Goal: Information Seeking & Learning: Learn about a topic

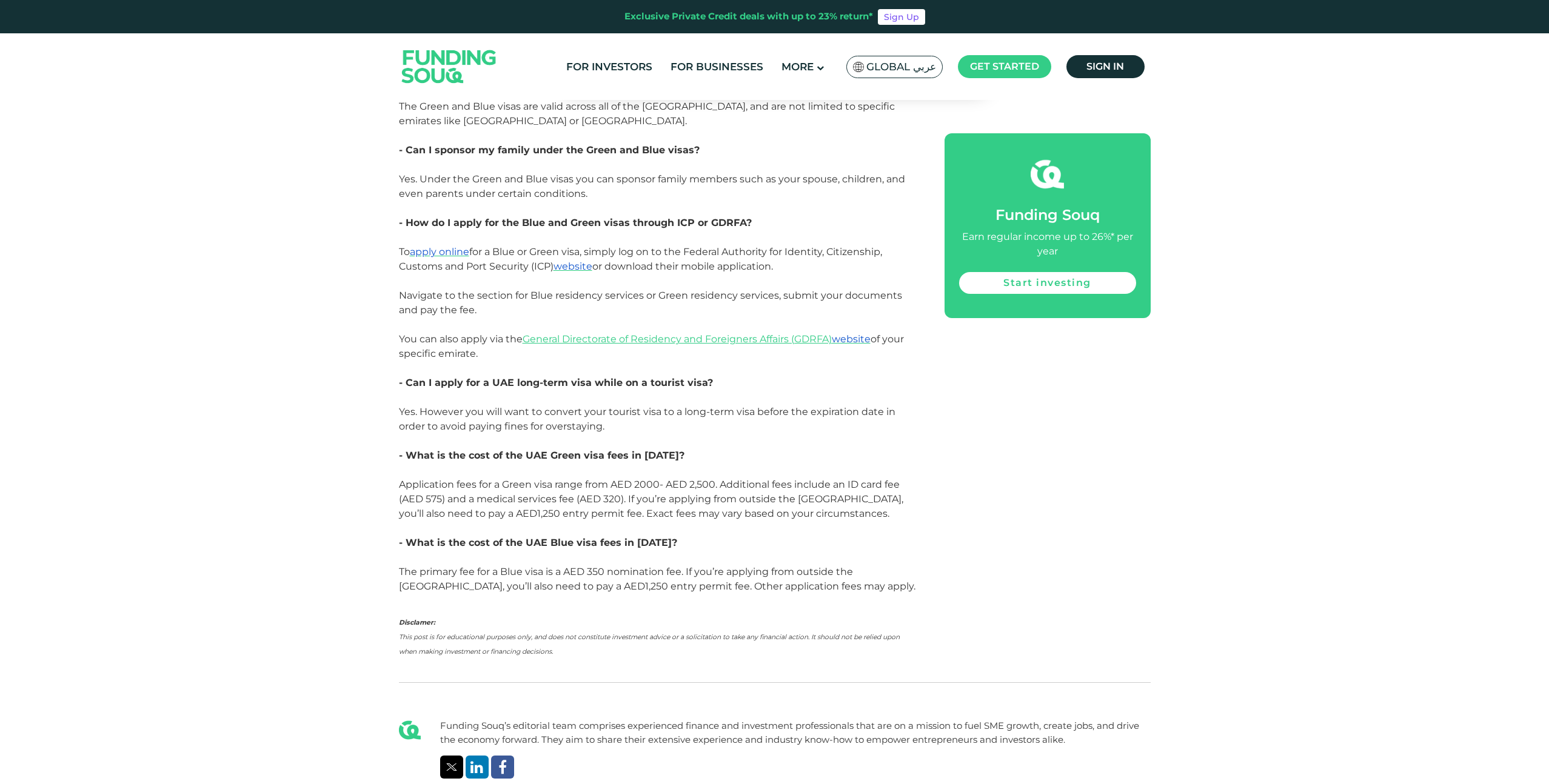
scroll to position [2948, 0]
drag, startPoint x: 573, startPoint y: 193, endPoint x: 769, endPoint y: 195, distance: 196.0
click at [769, 246] on span "To apply online for a Blue or Green visa, simply log on to the Federal Authorit…" at bounding box center [650, 281] width 503 height 70
drag, startPoint x: 532, startPoint y: 207, endPoint x: 774, endPoint y: 202, distance: 242.1
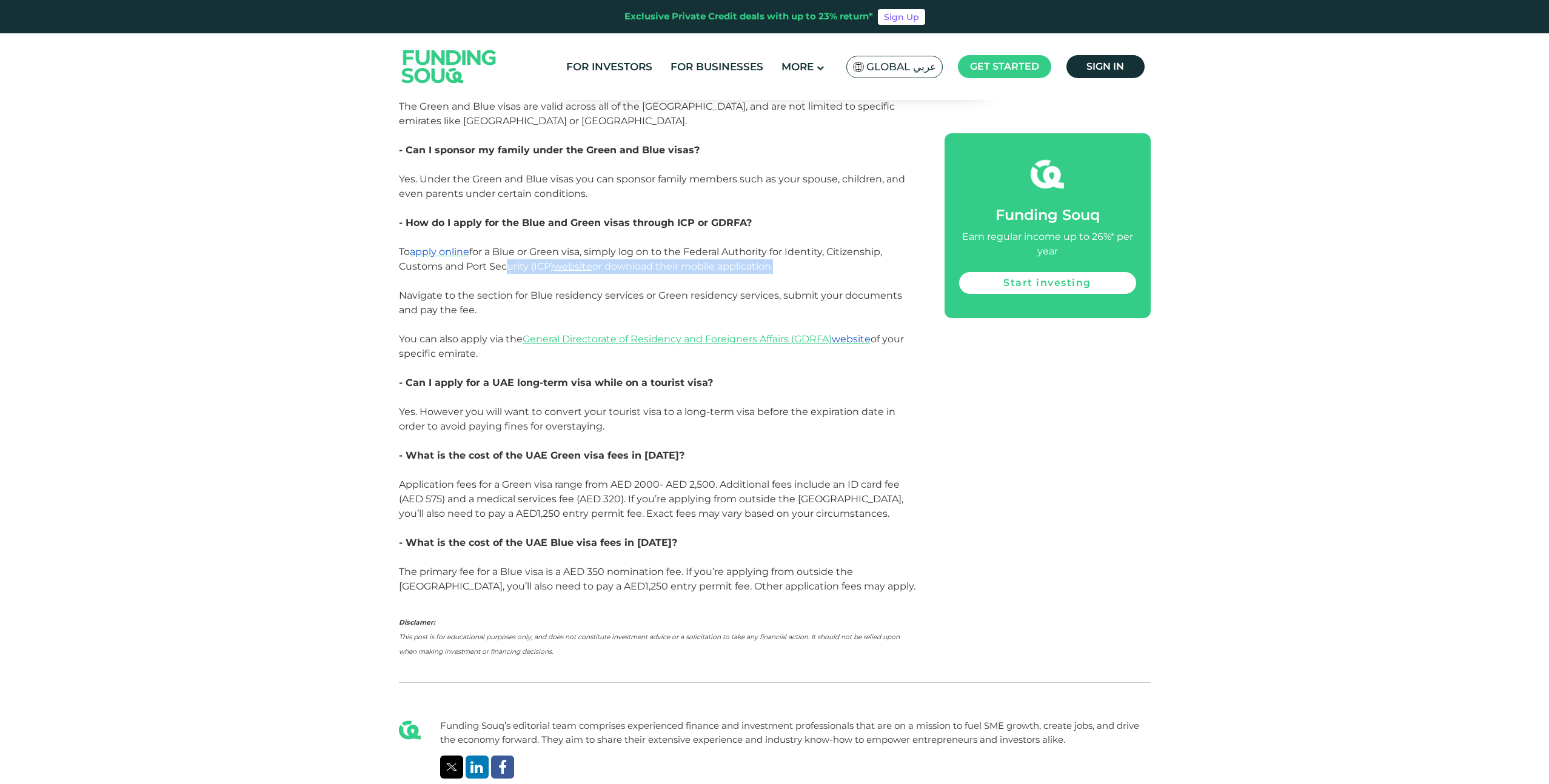
click at [774, 246] on span "To apply online for a Blue or Green visa, simply log on to the Federal Authorit…" at bounding box center [650, 281] width 503 height 70
drag, startPoint x: 461, startPoint y: 327, endPoint x: 766, endPoint y: 327, distance: 305.0
click at [766, 376] on p "- Can I apply for a UAE long-term visa while on a tourist visa?" at bounding box center [657, 383] width 518 height 15
drag, startPoint x: 766, startPoint y: 327, endPoint x: 755, endPoint y: 331, distance: 11.7
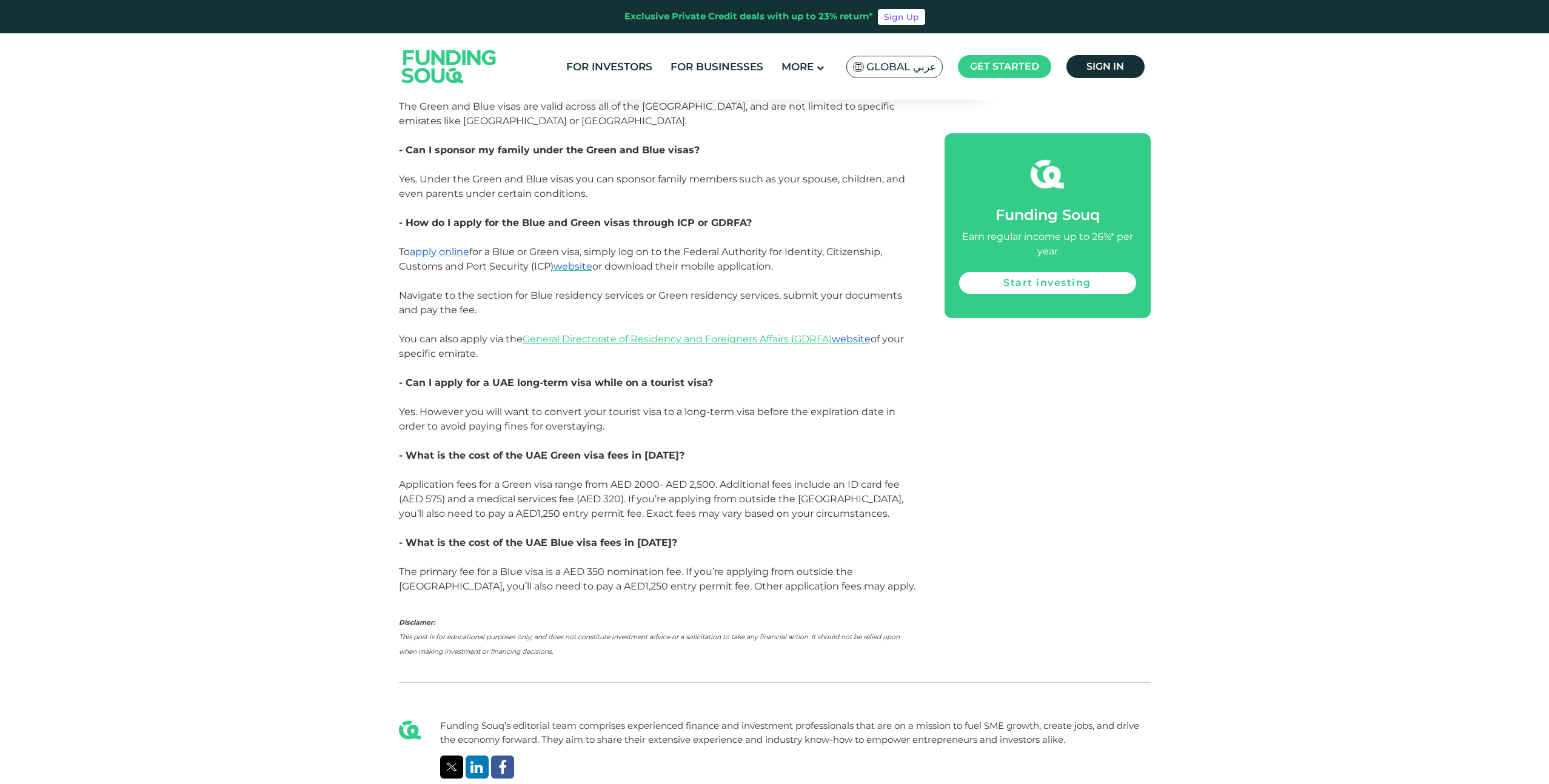
click at [757, 376] on p "- Can I apply for a UAE long-term visa while on a tourist visa?" at bounding box center [657, 383] width 518 height 15
drag, startPoint x: 456, startPoint y: 360, endPoint x: 663, endPoint y: 369, distance: 207.2
click at [663, 404] on p "Yes. However you will want to convert your tourist visa to a long-term visa bef…" at bounding box center [657, 418] width 518 height 29
click at [644, 404] on p "Yes. However you will want to convert your tourist visa to a long-term visa bef…" at bounding box center [657, 418] width 518 height 29
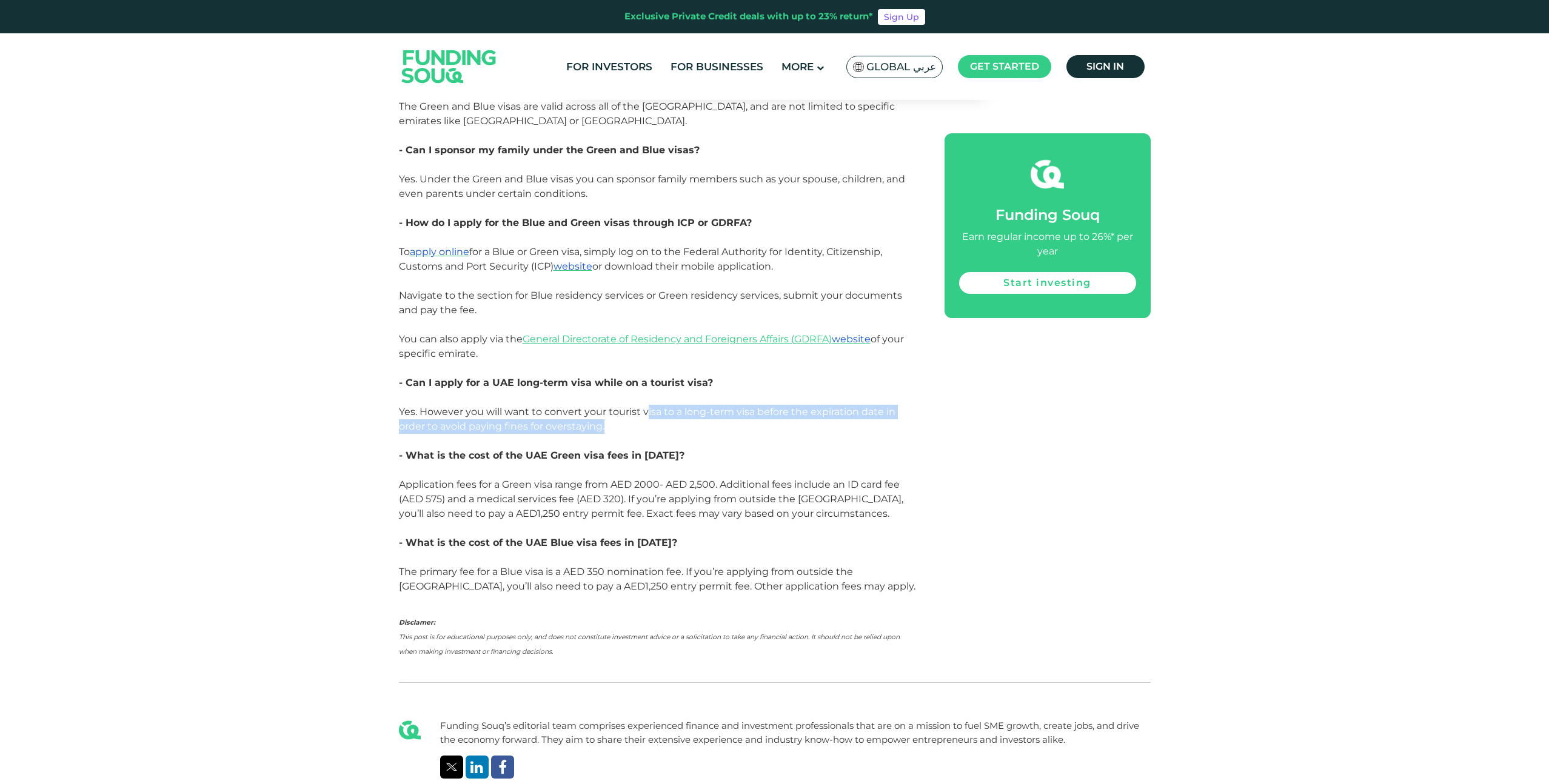
click at [651, 404] on p "Yes. However you will want to convert your tourist visa to a long-term visa bef…" at bounding box center [657, 418] width 518 height 29
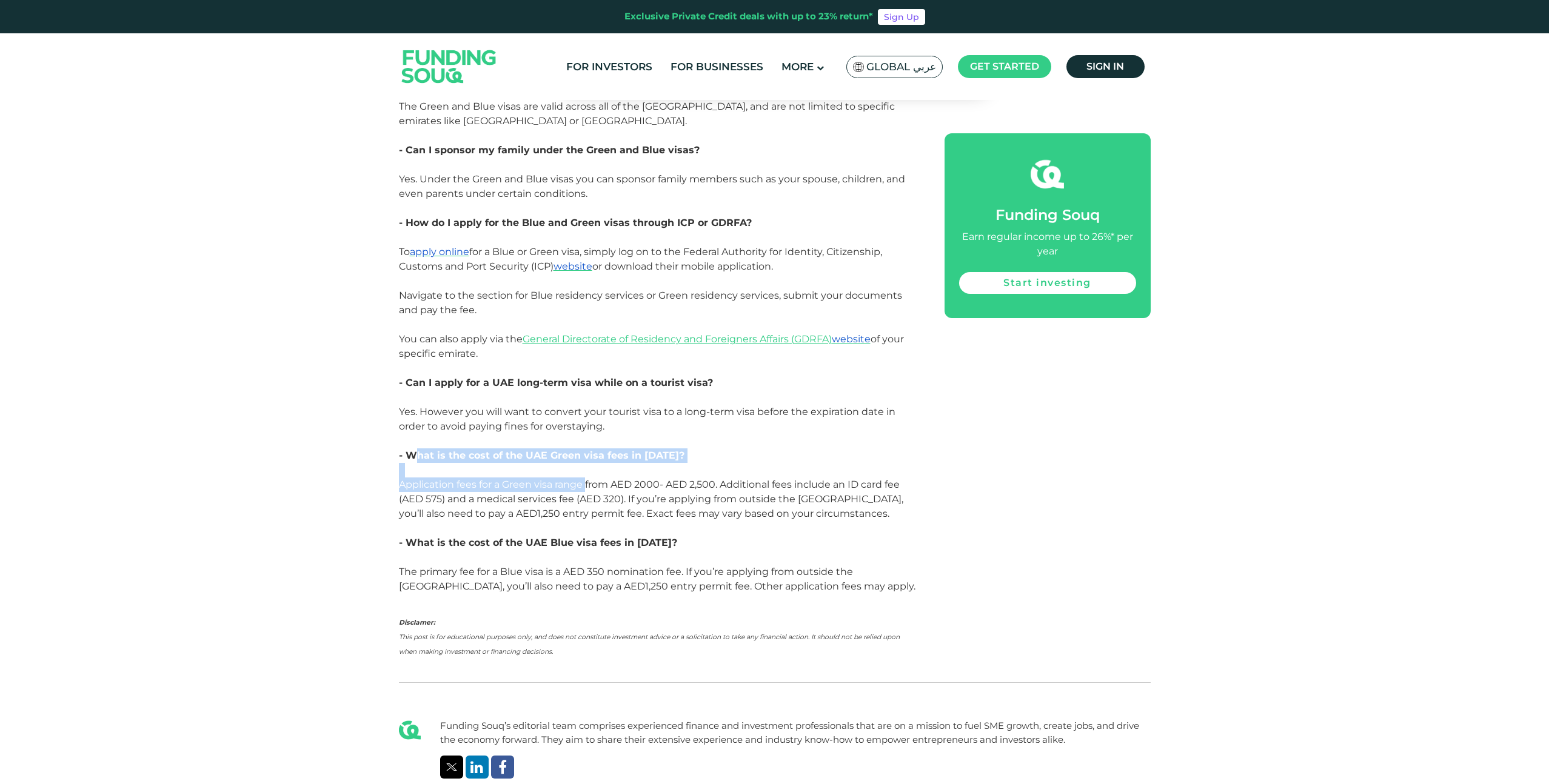
drag, startPoint x: 433, startPoint y: 398, endPoint x: 588, endPoint y: 428, distance: 157.9
click at [572, 479] on span "Application fees for a Green visa range from AED 2000- AED 2,500. Additional fe…" at bounding box center [650, 499] width 504 height 41
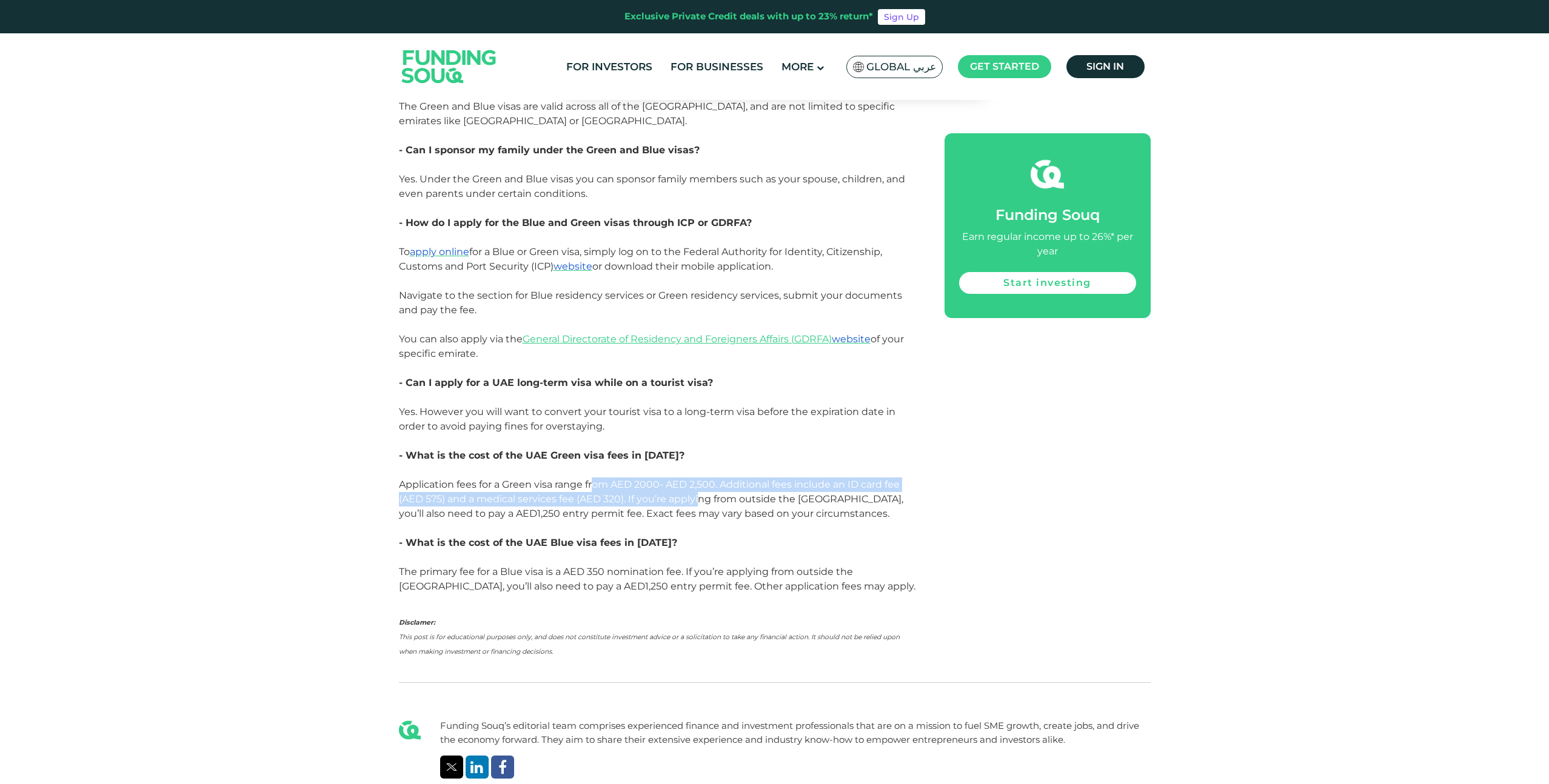
drag, startPoint x: 594, startPoint y: 428, endPoint x: 699, endPoint y: 444, distance: 106.2
click at [699, 479] on span "Application fees for a Green visa range from AED 2000- AED 2,500. Additional fe…" at bounding box center [650, 499] width 504 height 41
drag, startPoint x: 764, startPoint y: 431, endPoint x: 774, endPoint y: 436, distance: 11.2
click at [774, 479] on span "Application fees for a Green visa range from AED 2000- AED 2,500. Additional fe…" at bounding box center [650, 499] width 504 height 41
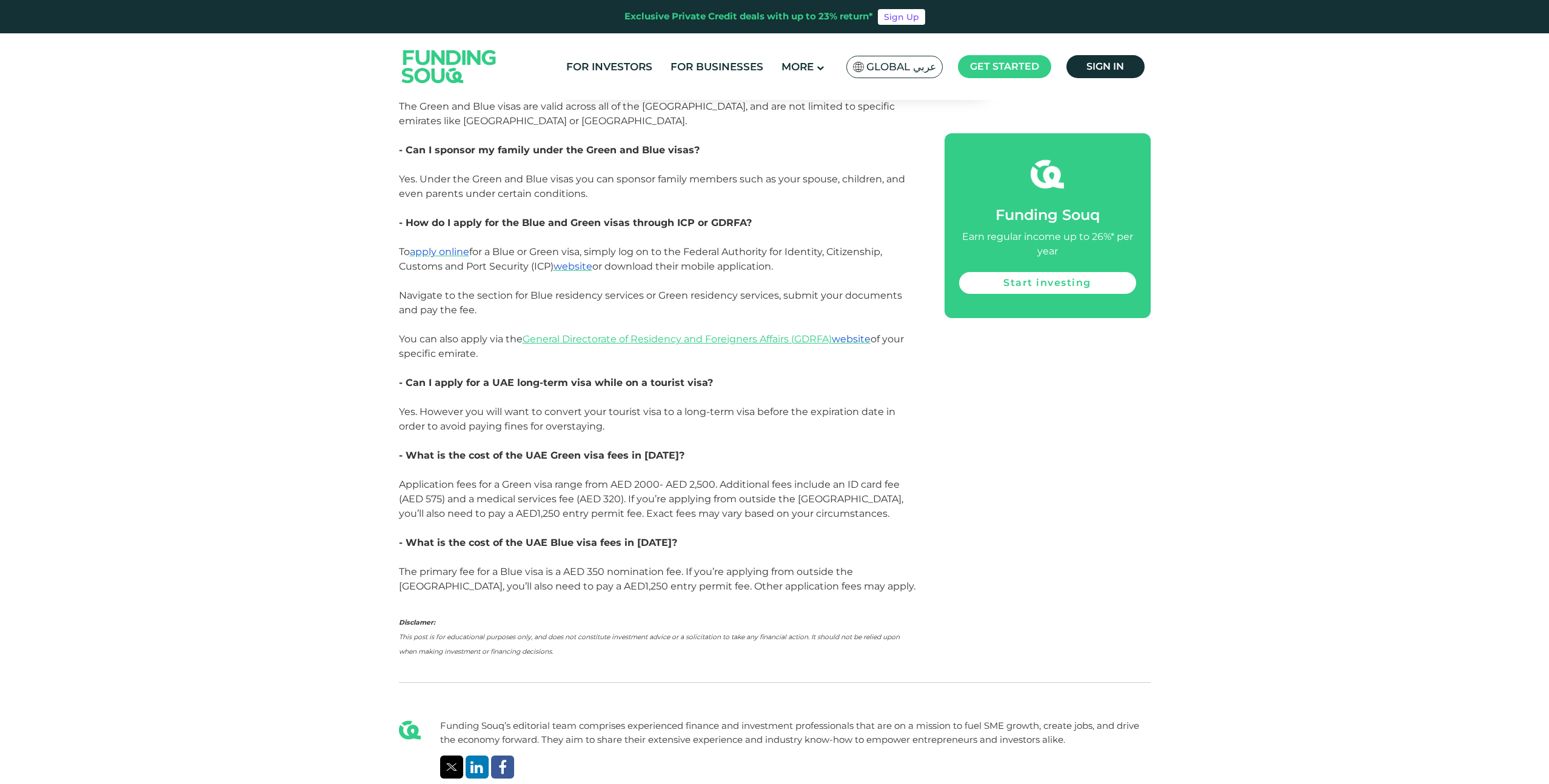
click at [775, 479] on span "Application fees for a Green visa range from AED 2000- AED 2,500. Additional fe…" at bounding box center [650, 499] width 504 height 41
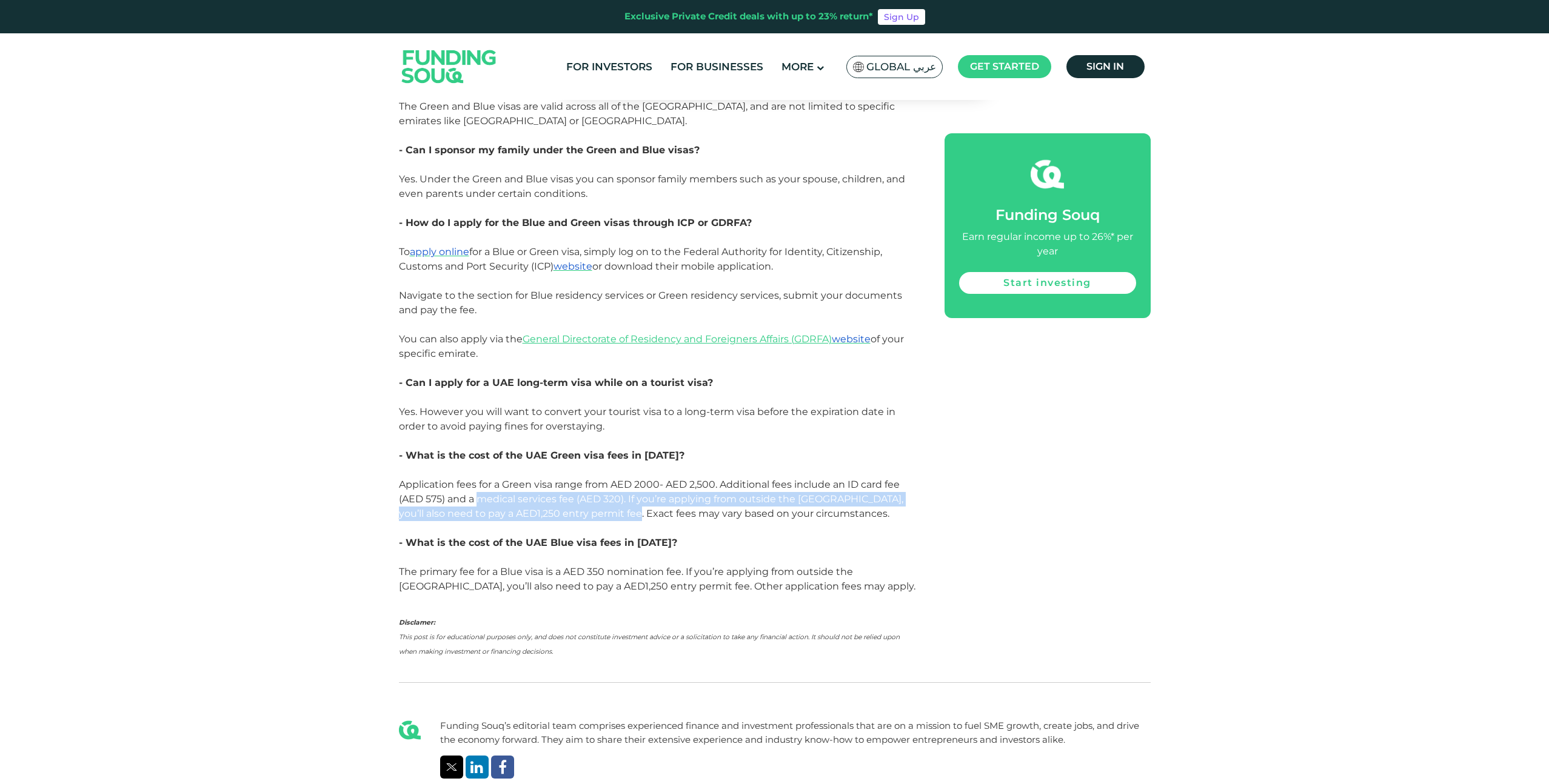
drag, startPoint x: 482, startPoint y: 441, endPoint x: 615, endPoint y: 456, distance: 133.8
click at [615, 479] on span "Application fees for a Green visa range from AED 2000- AED 2,500. Additional fe…" at bounding box center [650, 499] width 504 height 41
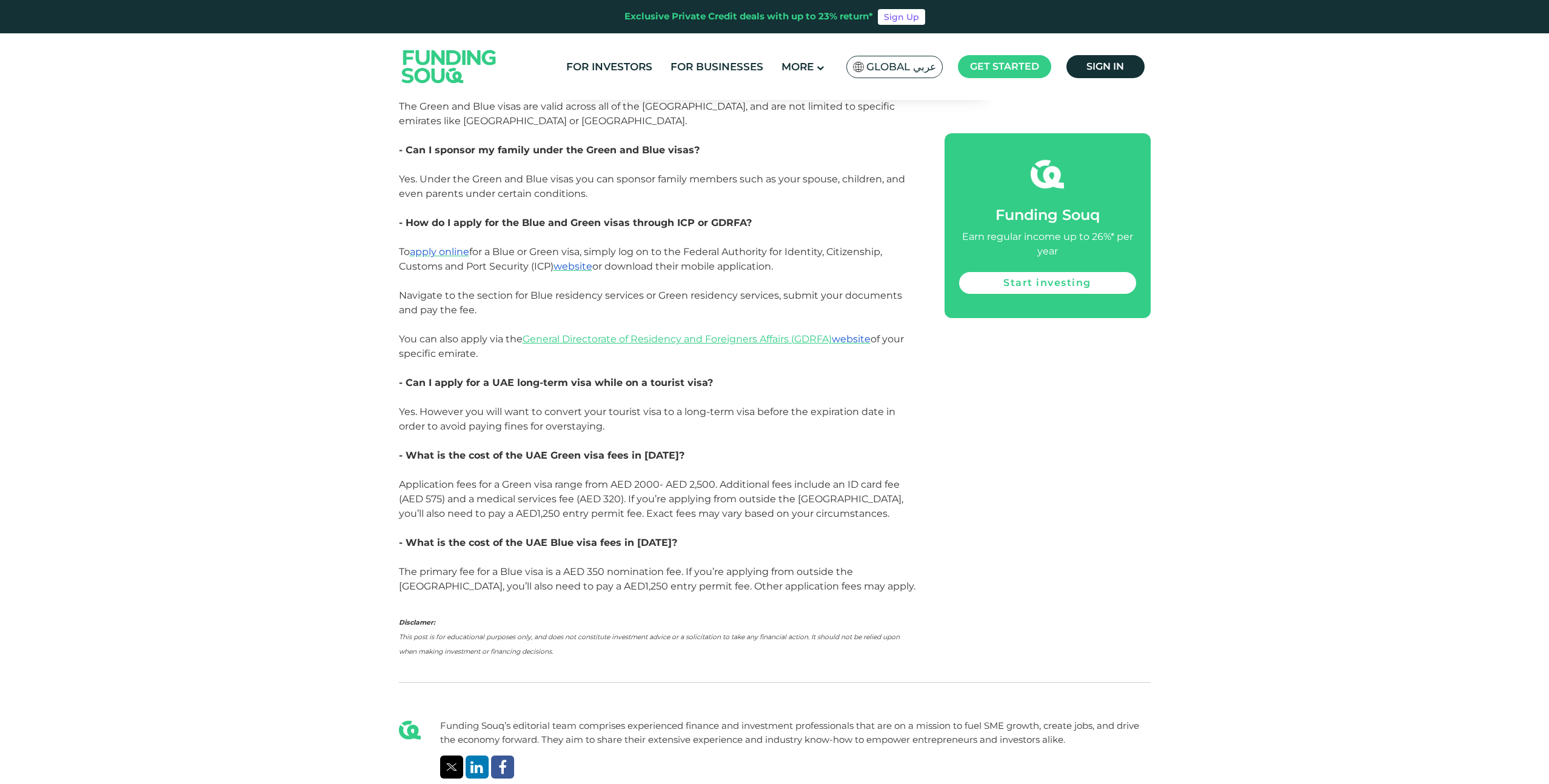
scroll to position [2955, 0]
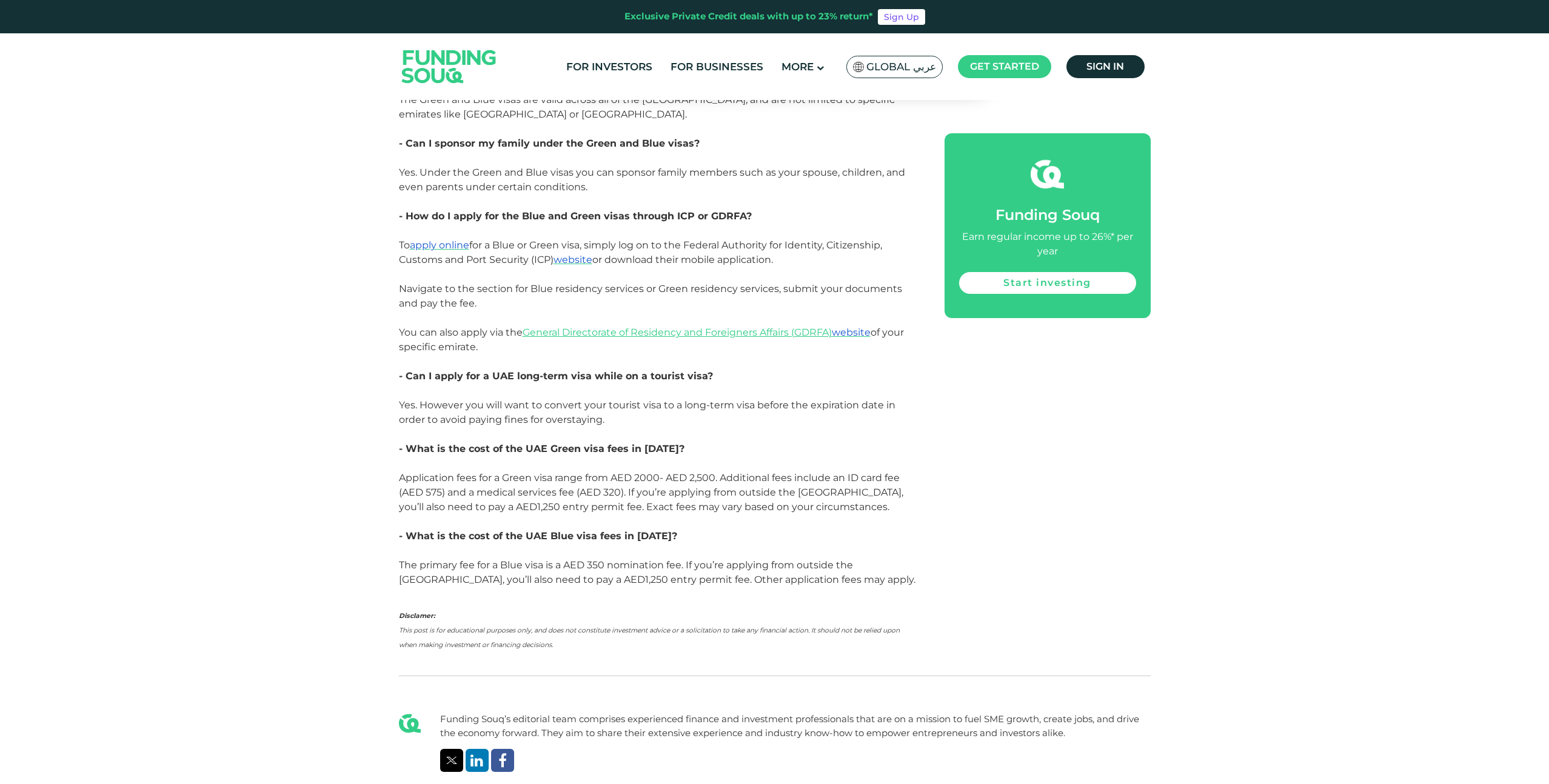
drag, startPoint x: 666, startPoint y: 435, endPoint x: 710, endPoint y: 450, distance: 46.5
click at [710, 472] on span "Application fees for a Green visa range from AED 2000- AED 2,500. Additional fe…" at bounding box center [650, 492] width 504 height 41
drag, startPoint x: 458, startPoint y: 450, endPoint x: 690, endPoint y: 448, distance: 232.0
click at [691, 472] on span "Application fees for a Green visa range from AED 2000- AED 2,500. Additional fe…" at bounding box center [650, 492] width 504 height 41
click at [690, 472] on span "Application fees for a Green visa range from AED 2000- AED 2,500. Additional fe…" at bounding box center [650, 492] width 504 height 41
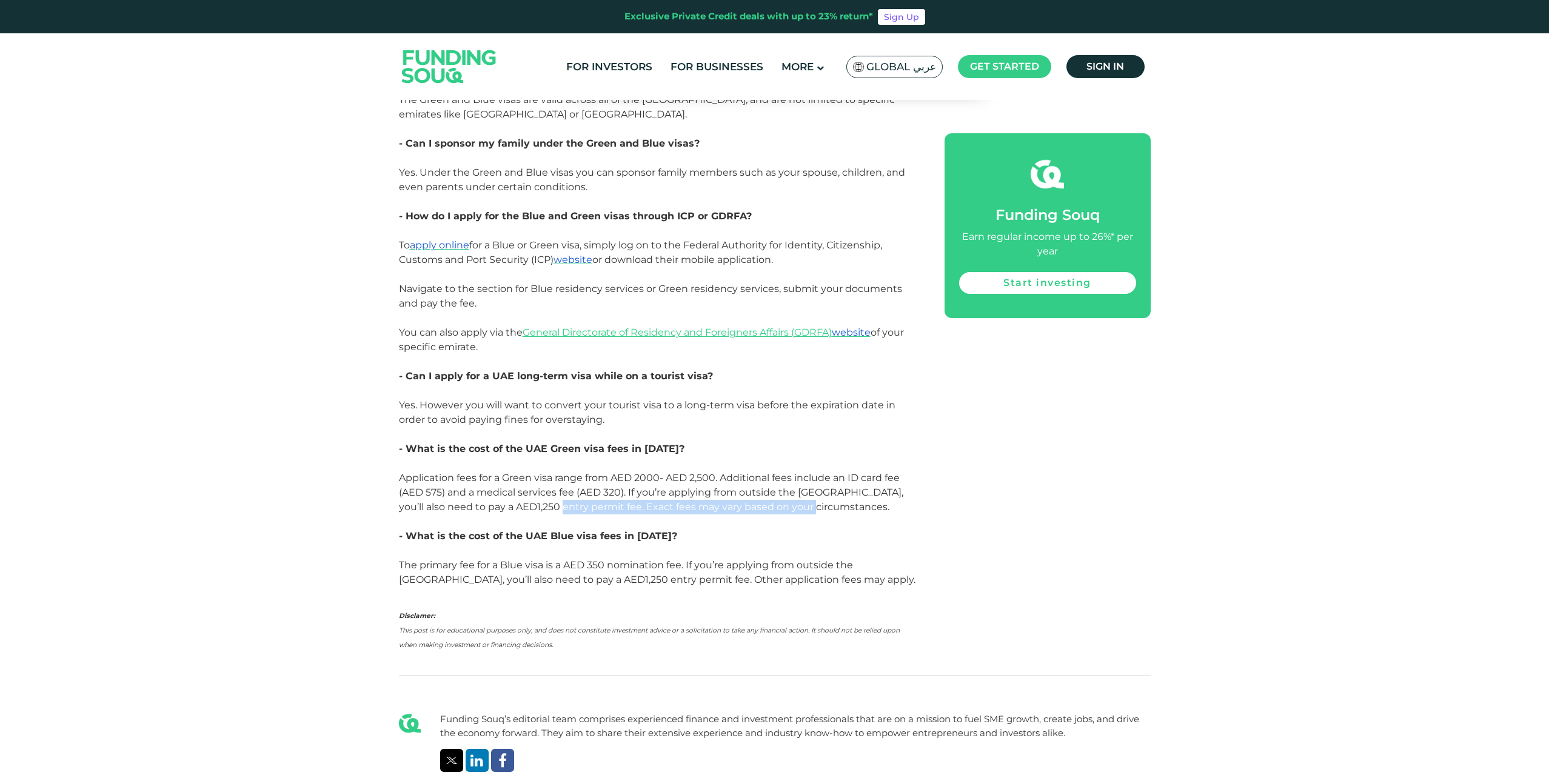
drag, startPoint x: 552, startPoint y: 451, endPoint x: 834, endPoint y: 445, distance: 282.1
click at [834, 471] on p "Application fees for a Green visa range from AED 2000- AED 2,500. Additional fe…" at bounding box center [657, 493] width 518 height 44
drag, startPoint x: 508, startPoint y: 482, endPoint x: 686, endPoint y: 481, distance: 178.0
click at [686, 529] on p "- What is the cost of the UAE Blue visa fees in [DATE]?" at bounding box center [657, 536] width 518 height 15
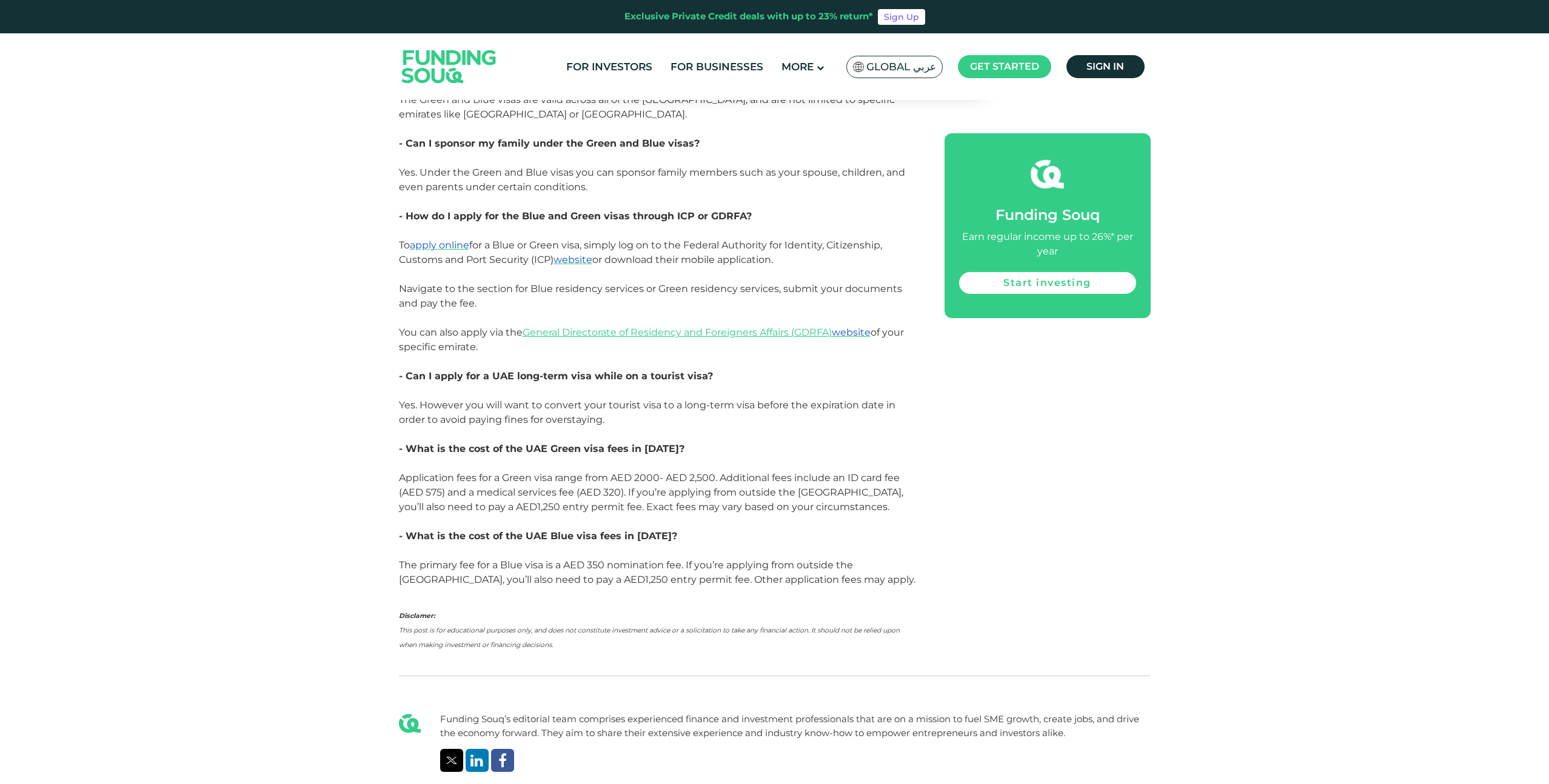
click at [686, 529] on p "- What is the cost of the UAE Blue visa fees in [DATE]?" at bounding box center [657, 536] width 518 height 15
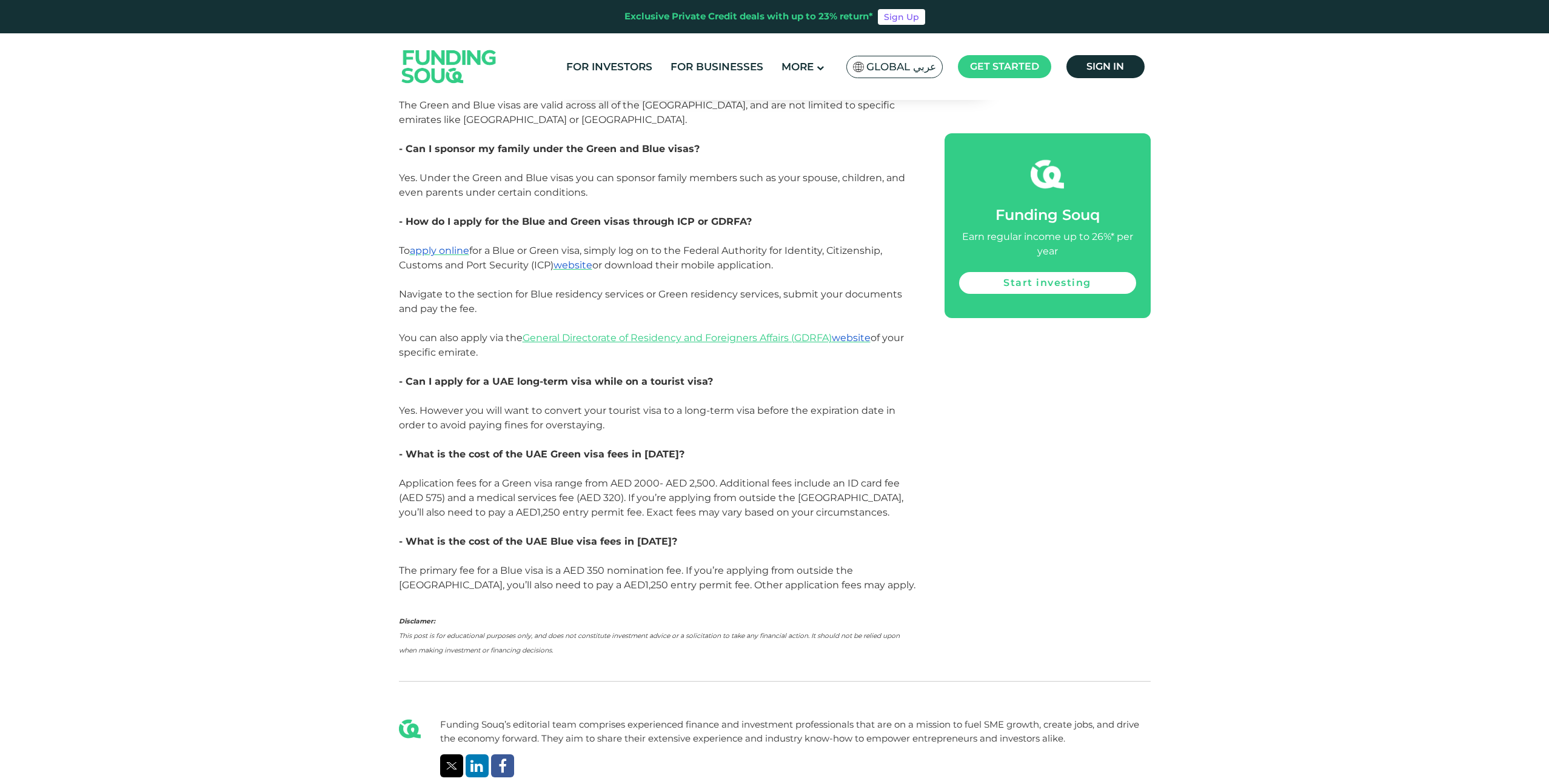
scroll to position [2887, 0]
